Goal: Transaction & Acquisition: Book appointment/travel/reservation

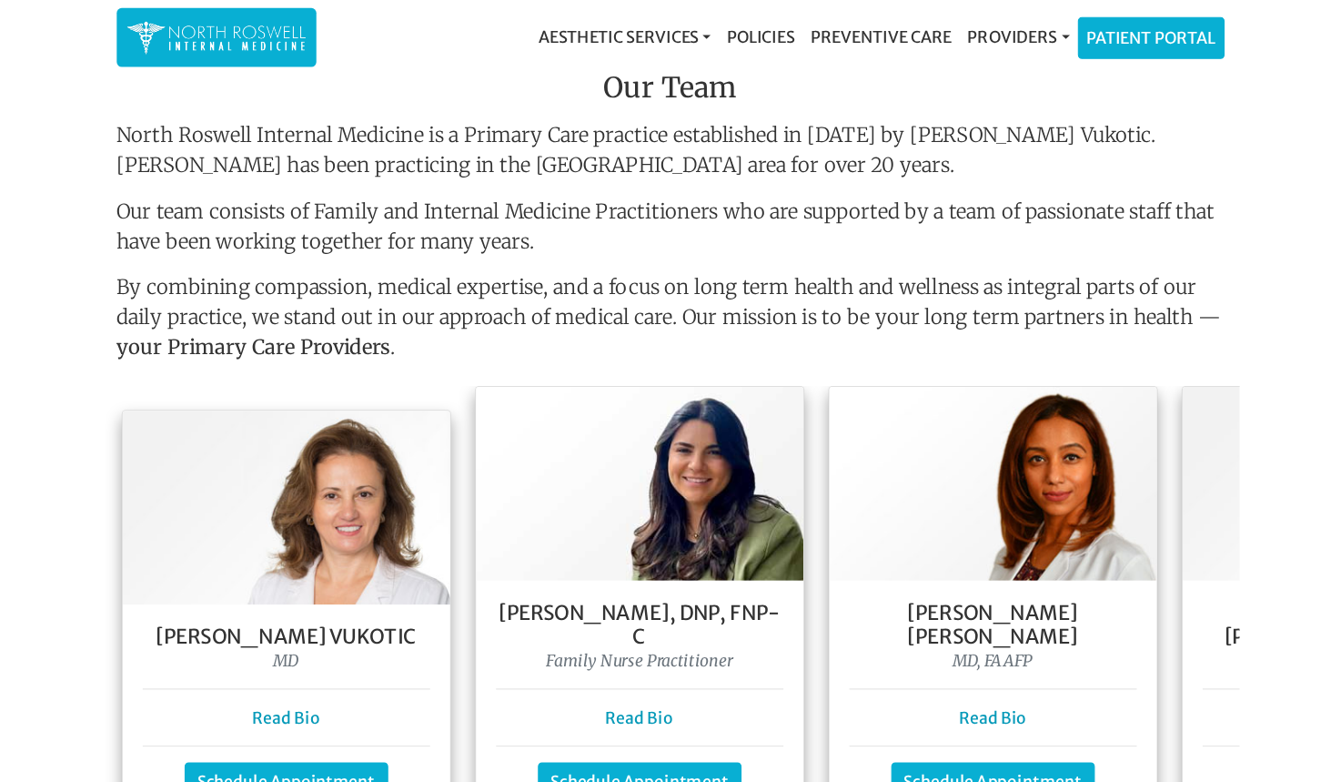
scroll to position [1602, 0]
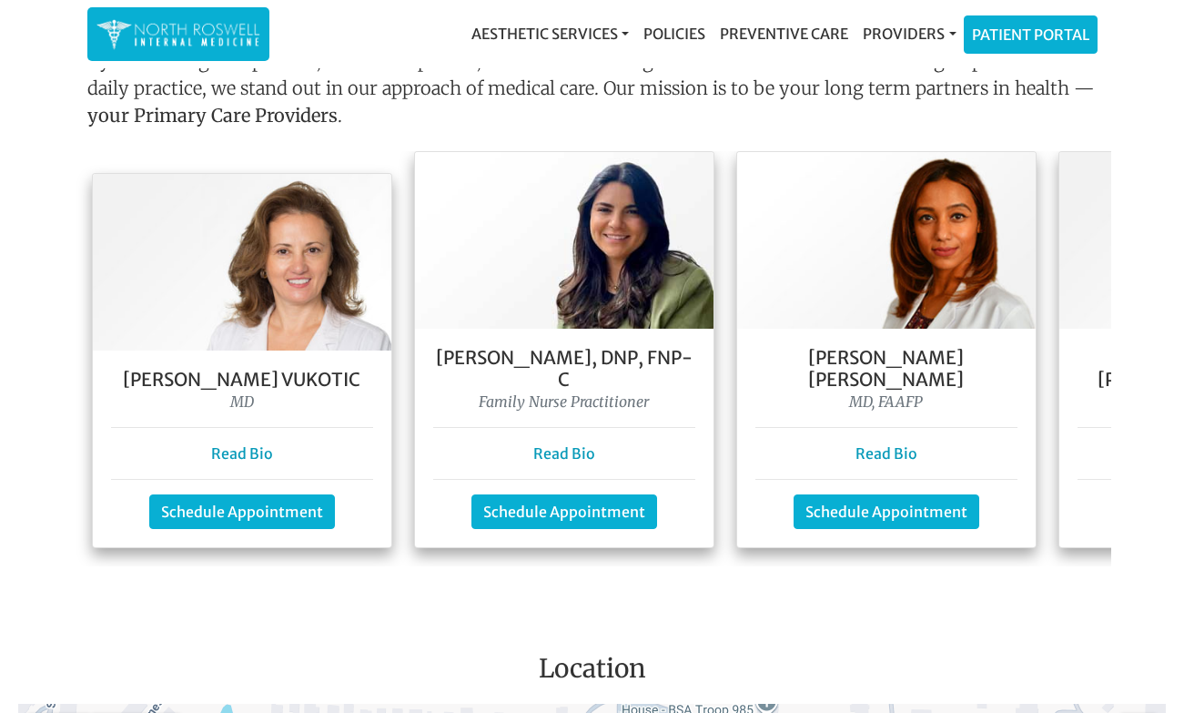
drag, startPoint x: 154, startPoint y: 709, endPoint x: 188, endPoint y: 712, distance: 34.7
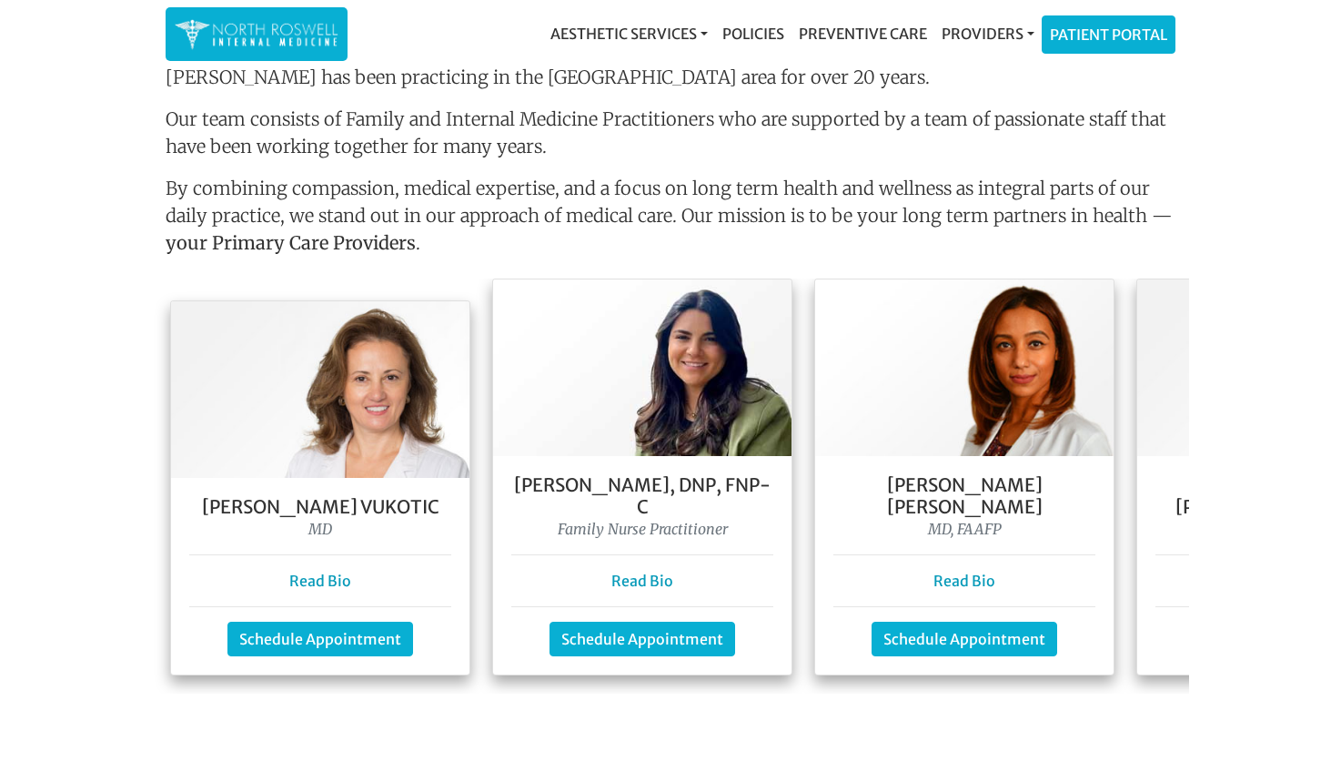
scroll to position [1674, 0]
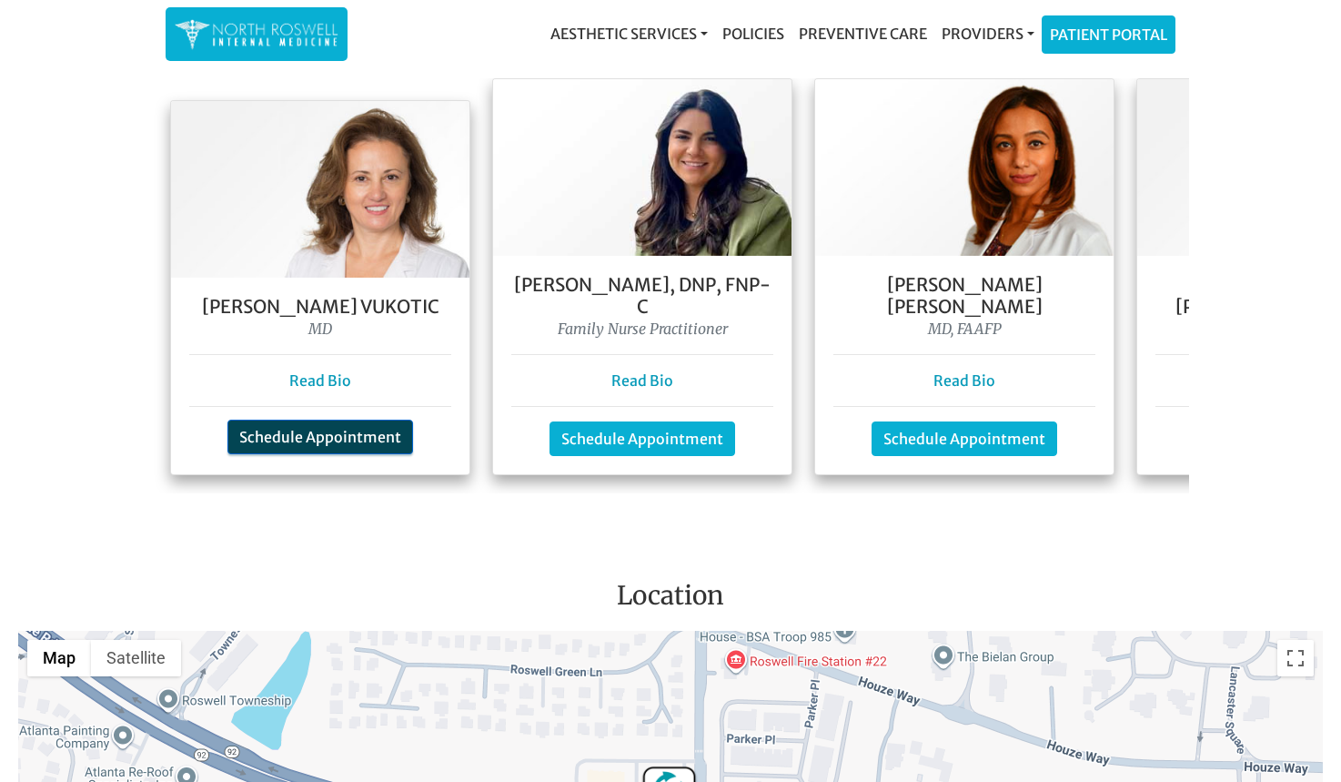
click at [354, 420] on link "Schedule Appointment" at bounding box center [321, 437] width 186 height 35
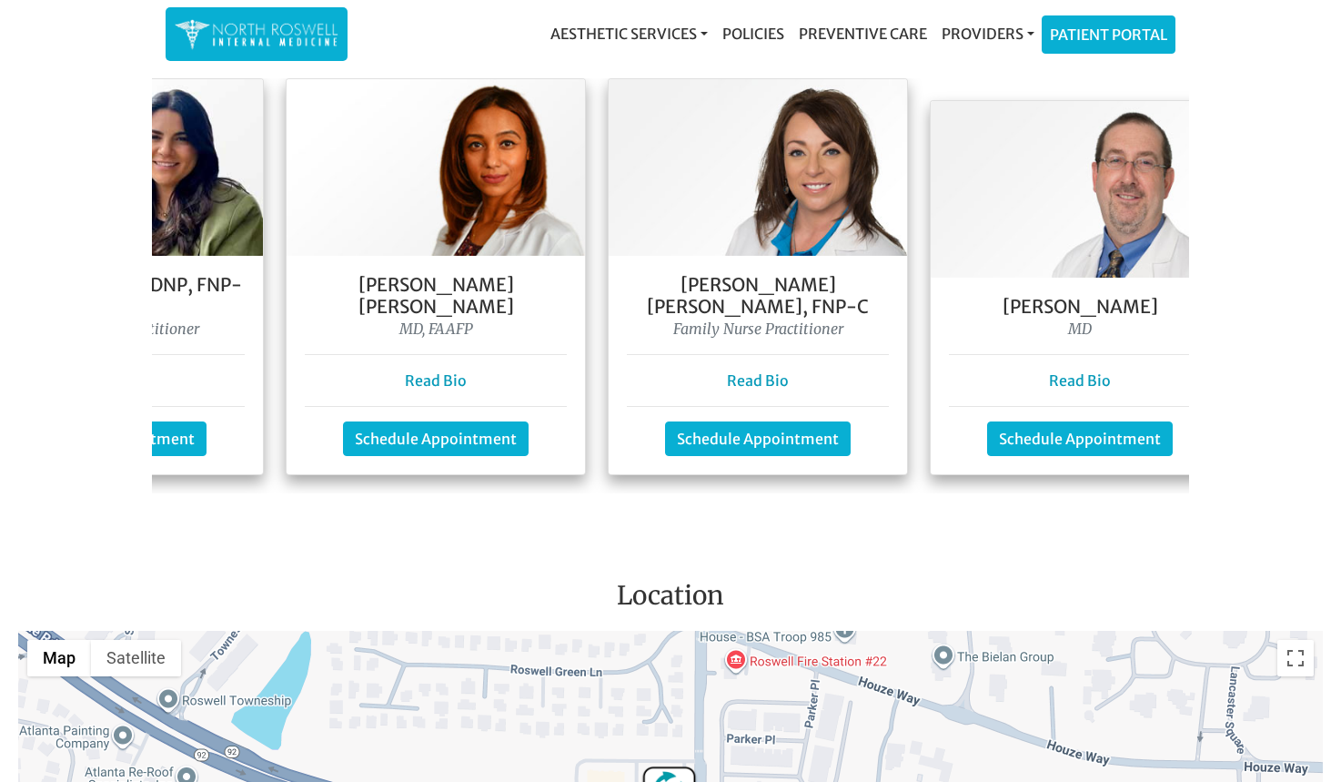
scroll to position [0, 601]
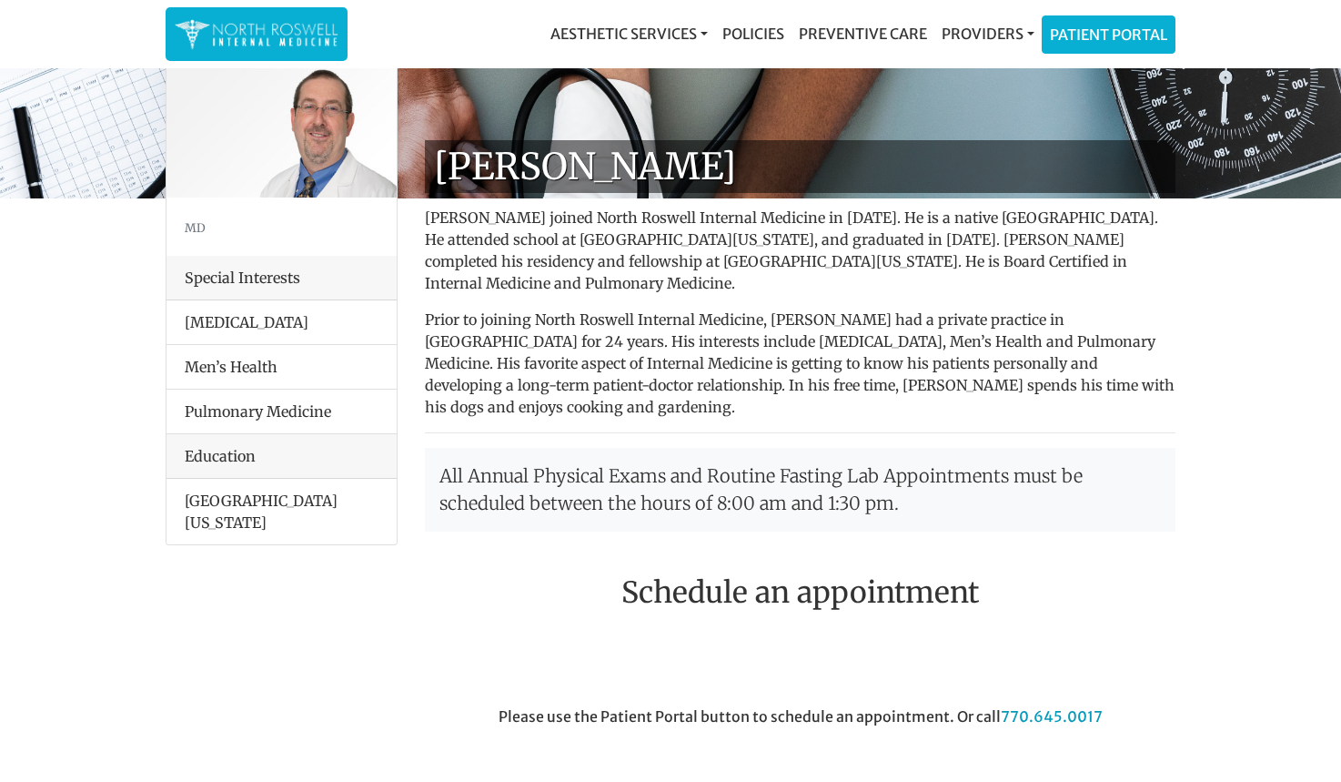
scroll to position [74, 0]
